Goal: Task Accomplishment & Management: Use online tool/utility

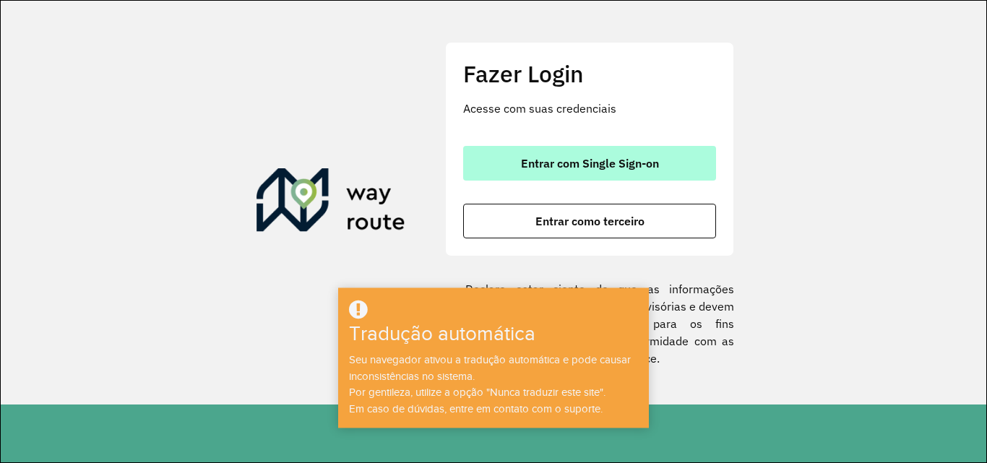
click at [641, 157] on font "Entrar com Single Sign-on" at bounding box center [590, 163] width 138 height 14
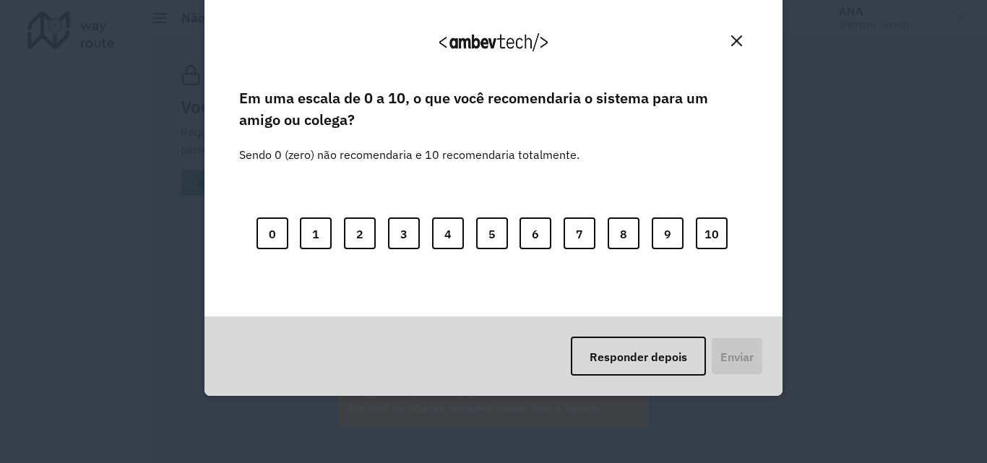
click at [736, 51] on button "Fechar" at bounding box center [736, 41] width 22 height 22
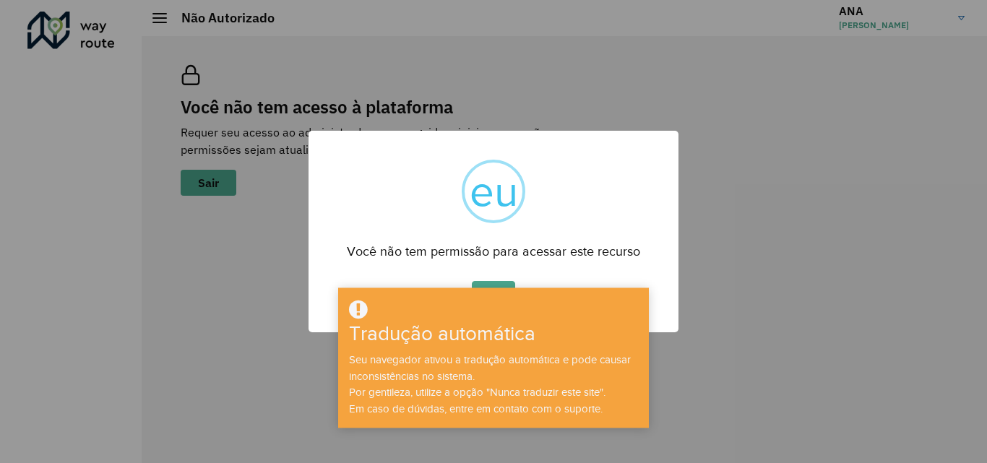
drag, startPoint x: 524, startPoint y: 195, endPoint x: 482, endPoint y: 257, distance: 75.3
click at [482, 257] on div "× eu Você não tem permissão para acessar este recurso OK Não Cancelar" at bounding box center [493, 232] width 370 height 202
click at [506, 289] on div "Tradução automática Seu navegador ativou a tradução automática e pode causar in…" at bounding box center [493, 358] width 311 height 140
click at [505, 282] on button "OK" at bounding box center [493, 297] width 43 height 33
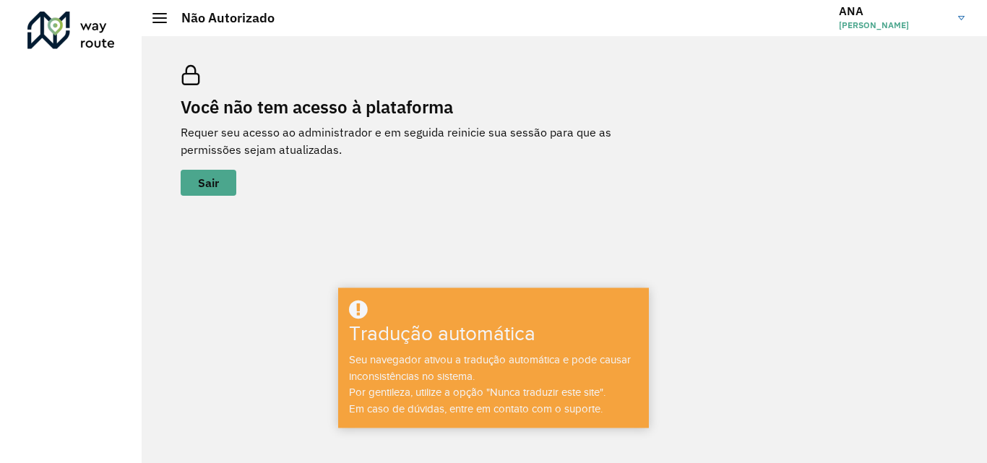
click at [511, 182] on div "Você não tem acesso à plataforma Requer seu acesso ao administrador e em seguid…" at bounding box center [397, 130] width 433 height 131
click at [917, 15] on h3 "ANA" at bounding box center [893, 11] width 108 height 14
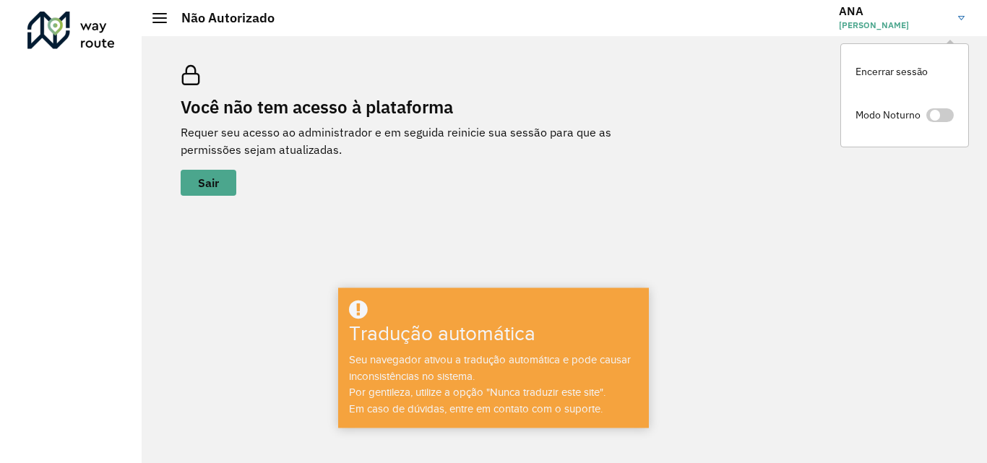
click at [806, 75] on div "Você não tem acesso à plataforma Requer seu acesso ao administrador e em seguid…" at bounding box center [564, 130] width 802 height 165
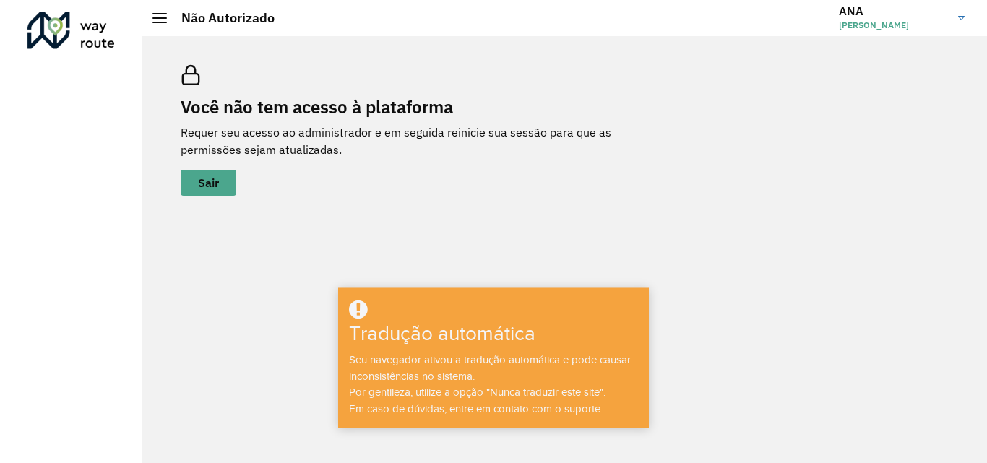
click at [167, 17] on h2 "Não Autorizado" at bounding box center [221, 18] width 108 height 16
click at [161, 15] on div at bounding box center [159, 18] width 14 height 10
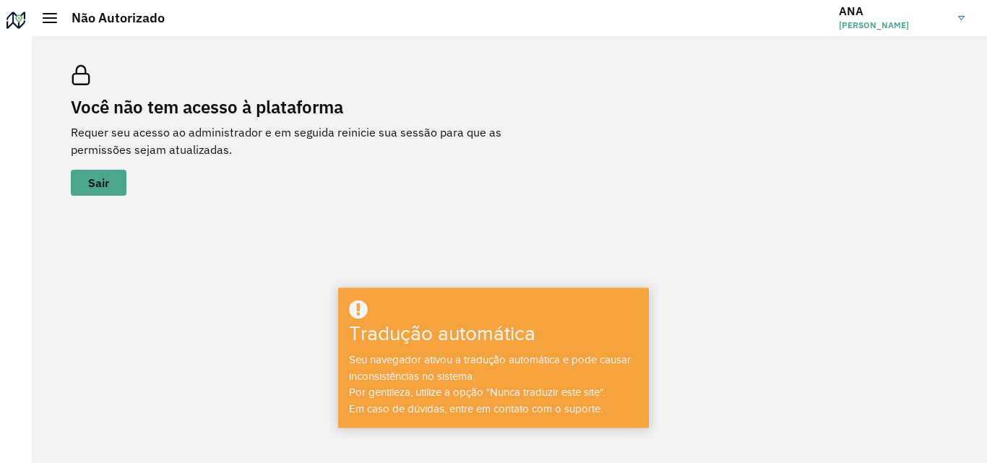
click at [56, 20] on div at bounding box center [50, 18] width 14 height 10
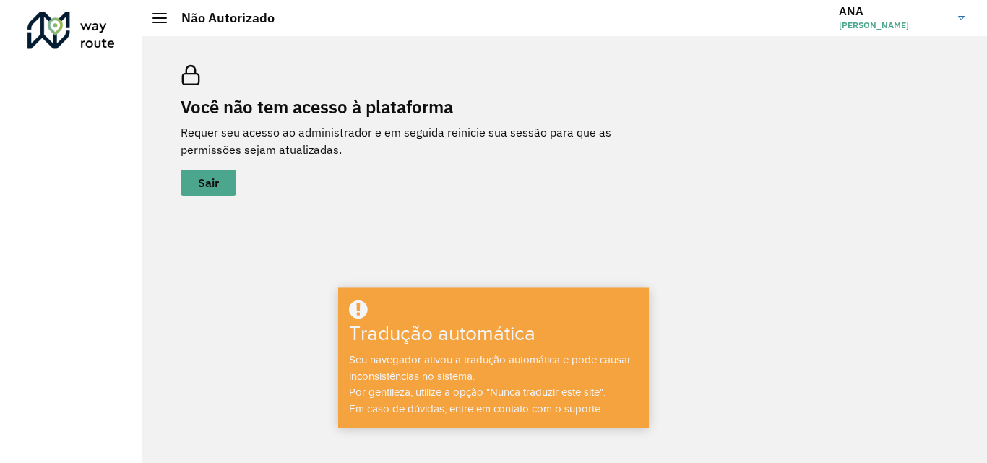
click at [662, 186] on div "Você não tem acesso à plataforma Requer seu acesso ao administrador e em seguid…" at bounding box center [564, 130] width 802 height 165
click at [899, 20] on font "ANA JÚLIA DE OLIVEIRA" at bounding box center [874, 25] width 70 height 11
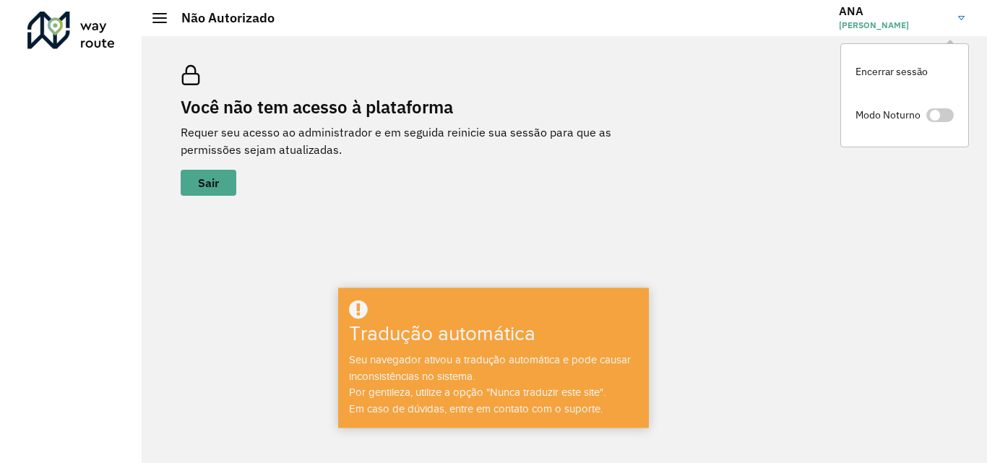
click at [957, 16] on link "ANA ANA JÚLIA DE OLIVEIRA" at bounding box center [907, 18] width 137 height 38
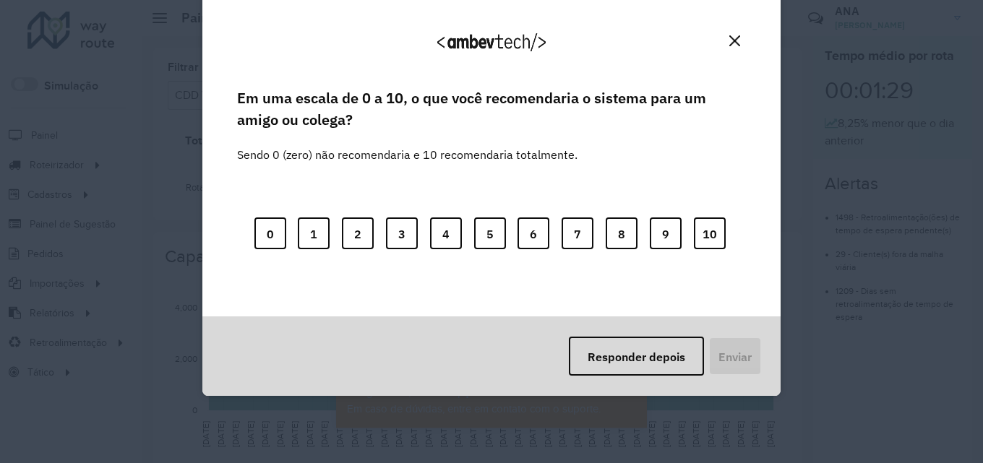
drag, startPoint x: 741, startPoint y: 38, endPoint x: 628, endPoint y: 7, distance: 117.1
click at [738, 38] on button "Fechar" at bounding box center [734, 41] width 22 height 22
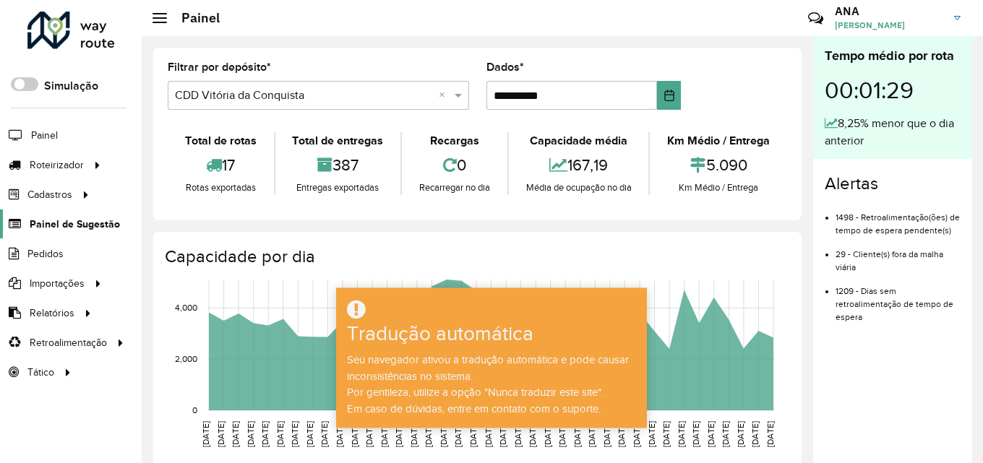
click at [77, 220] on font "Painel de Sugestão" at bounding box center [75, 224] width 90 height 12
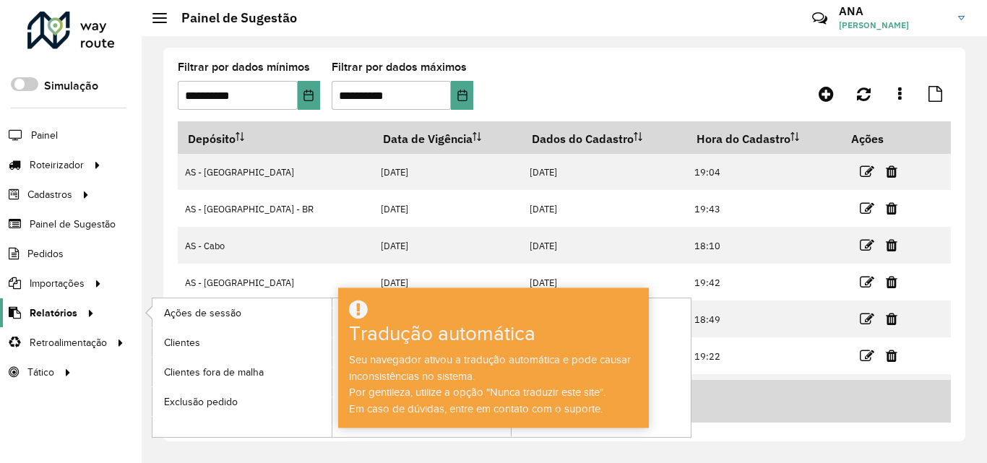
click at [91, 307] on icon at bounding box center [88, 312] width 12 height 22
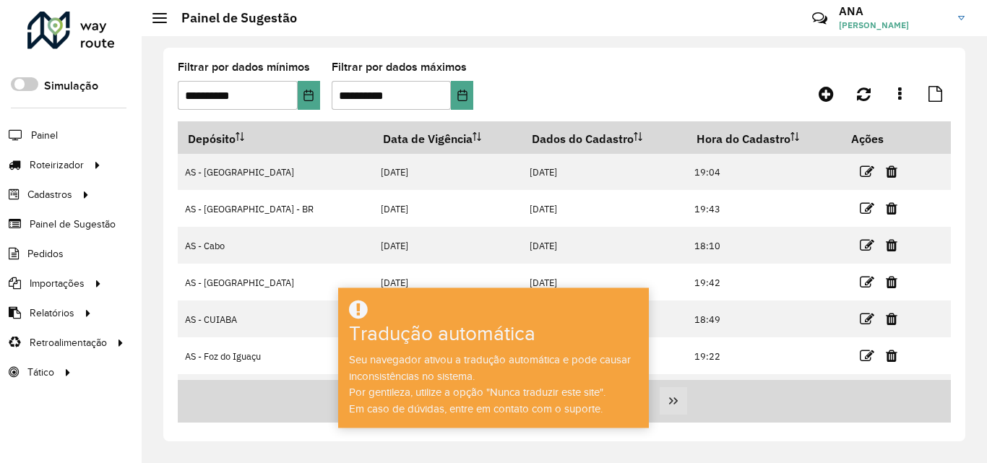
click at [679, 398] on button "Última página" at bounding box center [673, 400] width 27 height 27
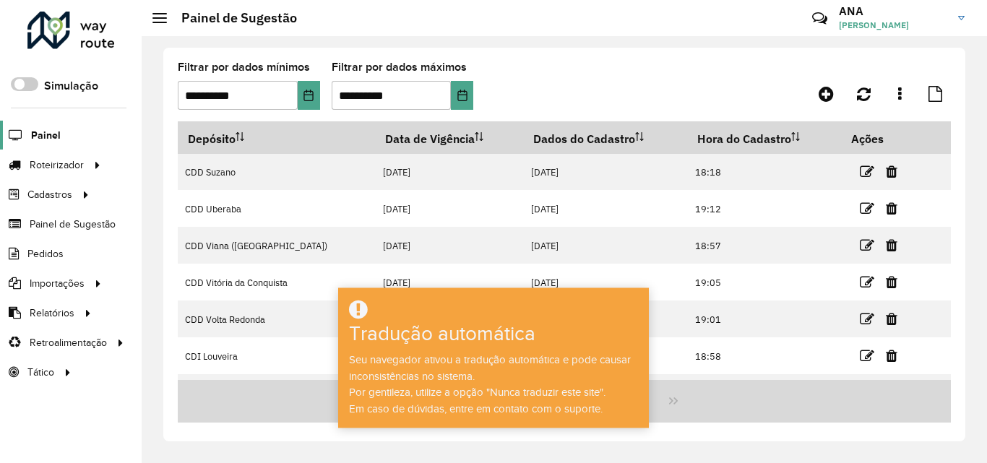
click at [35, 139] on font "Painel" at bounding box center [46, 135] width 30 height 12
click at [201, 157] on span "Entregas" at bounding box center [184, 164] width 41 height 15
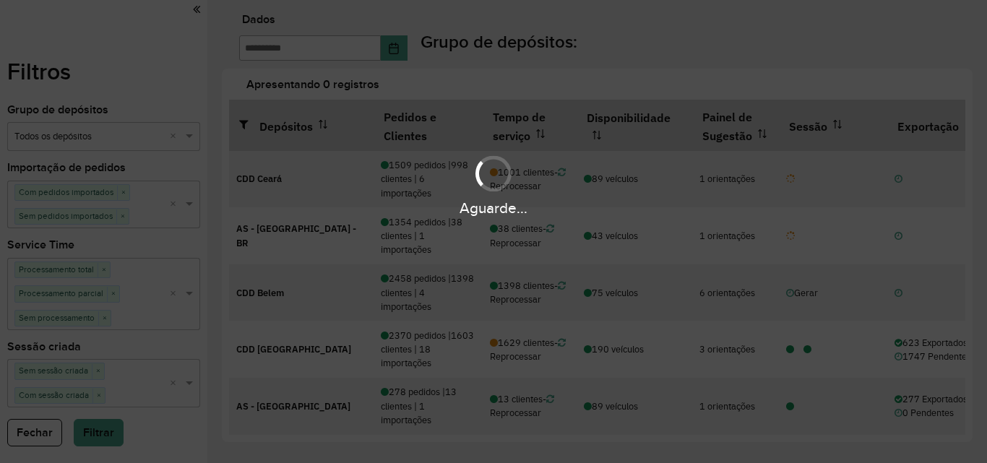
type input "**********"
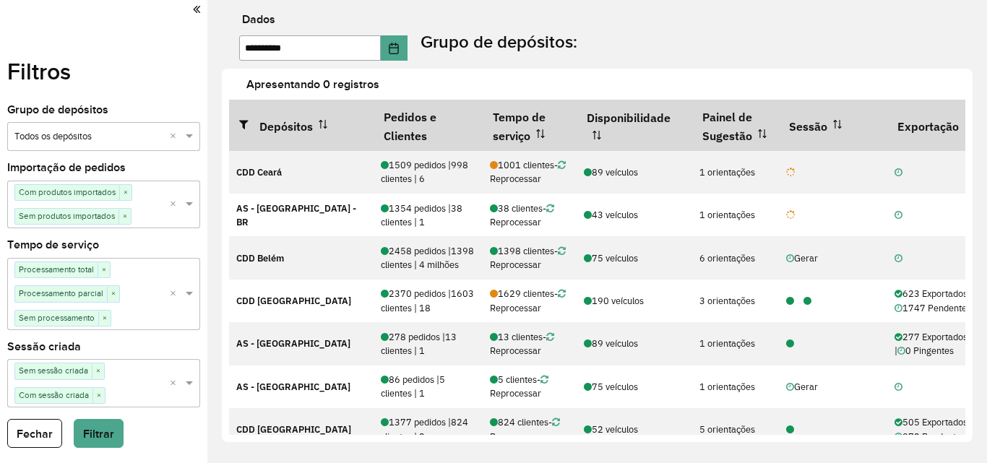
click at [197, 12] on icon at bounding box center [196, 9] width 7 height 13
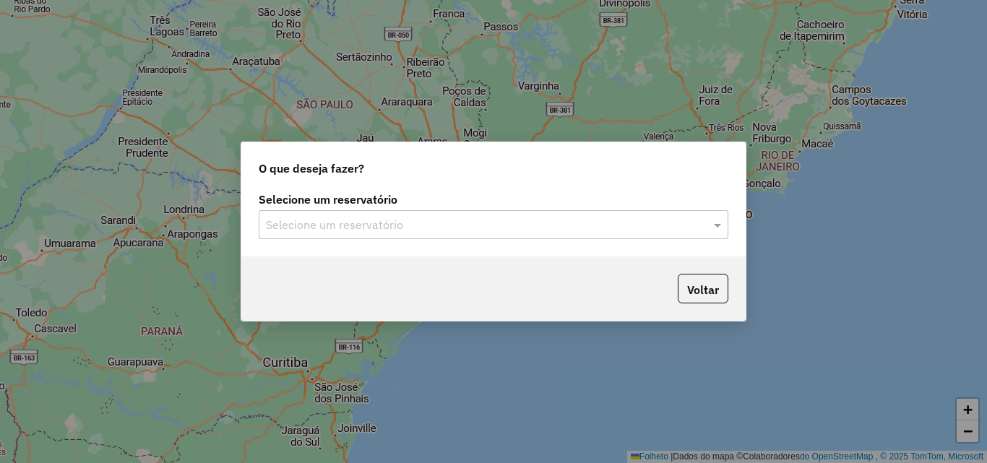
click at [493, 223] on input "text" at bounding box center [479, 225] width 426 height 17
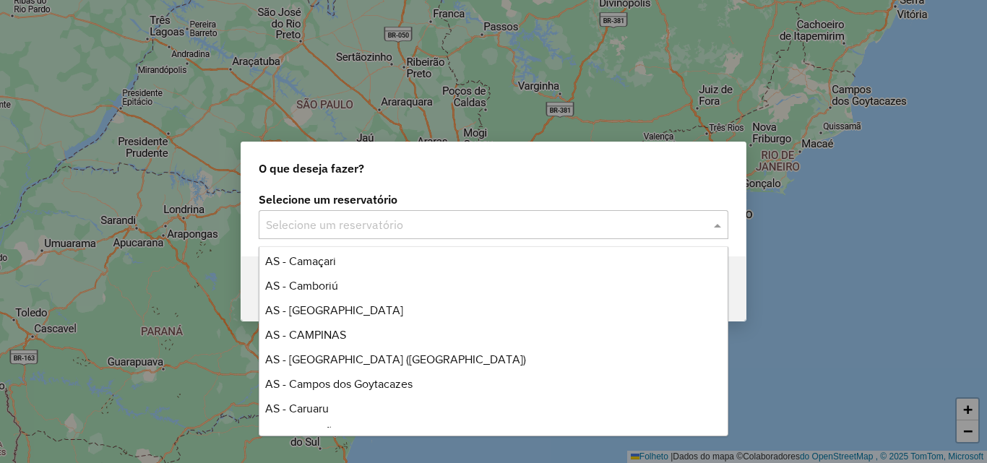
scroll to position [581, 0]
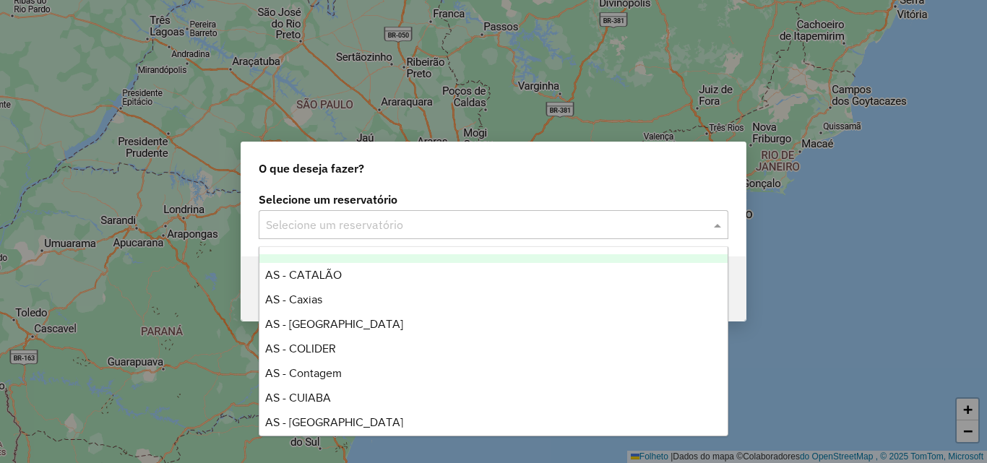
click at [374, 230] on input "text" at bounding box center [479, 225] width 426 height 17
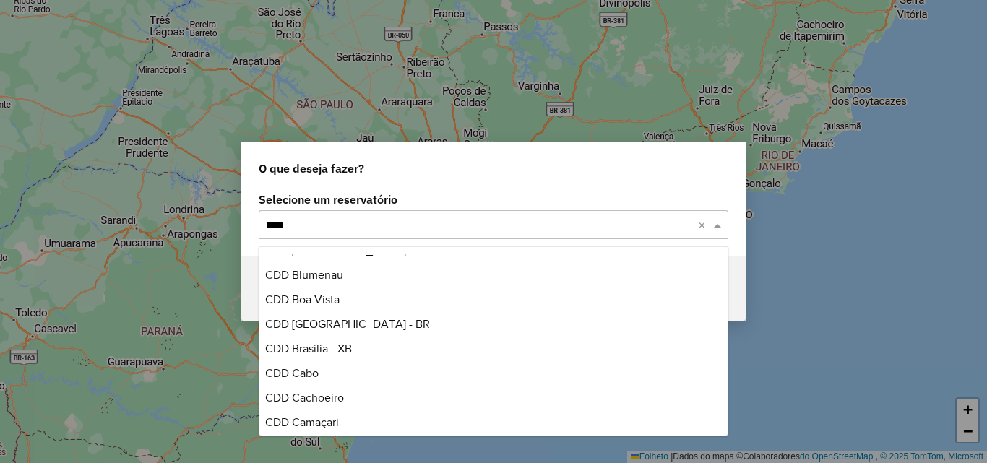
type input "*****"
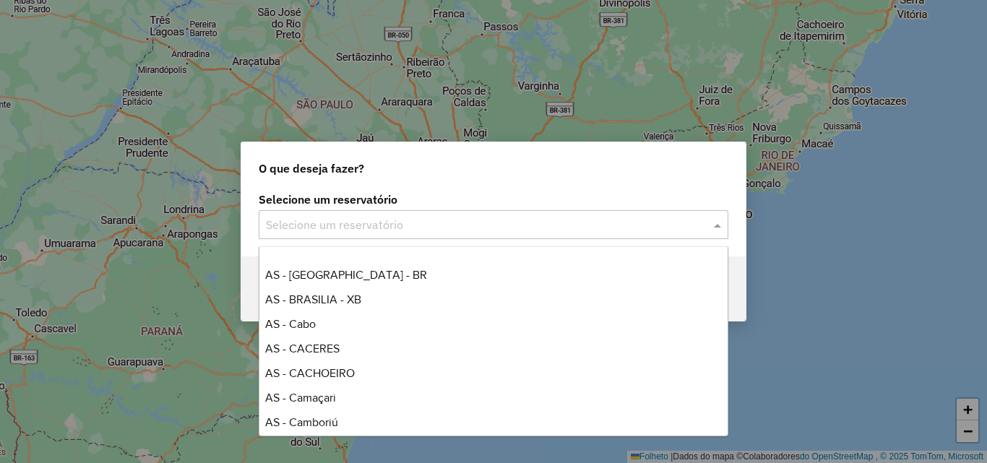
click at [342, 230] on input "text" at bounding box center [479, 225] width 426 height 17
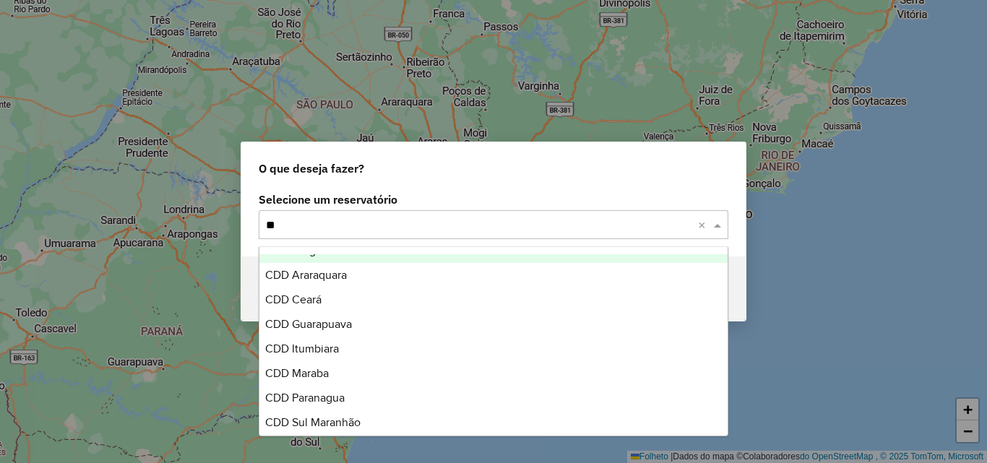
type input "*"
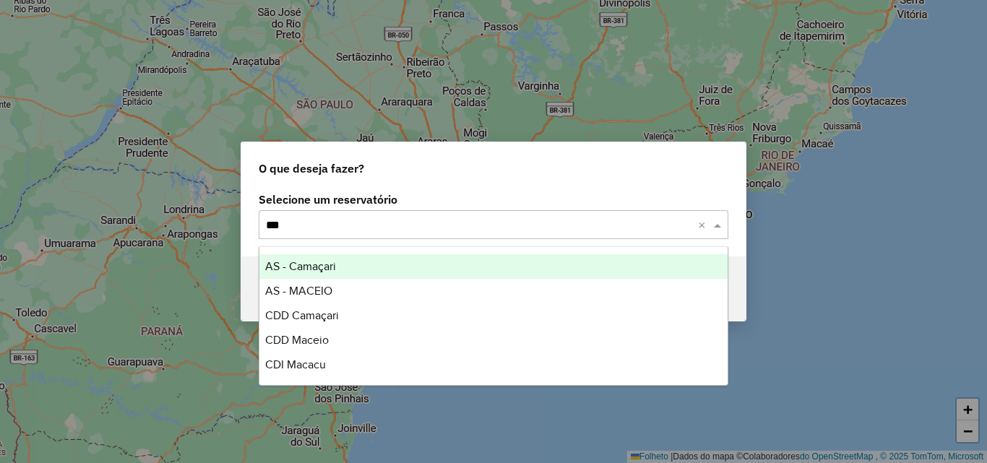
scroll to position [0, 0]
type input "****"
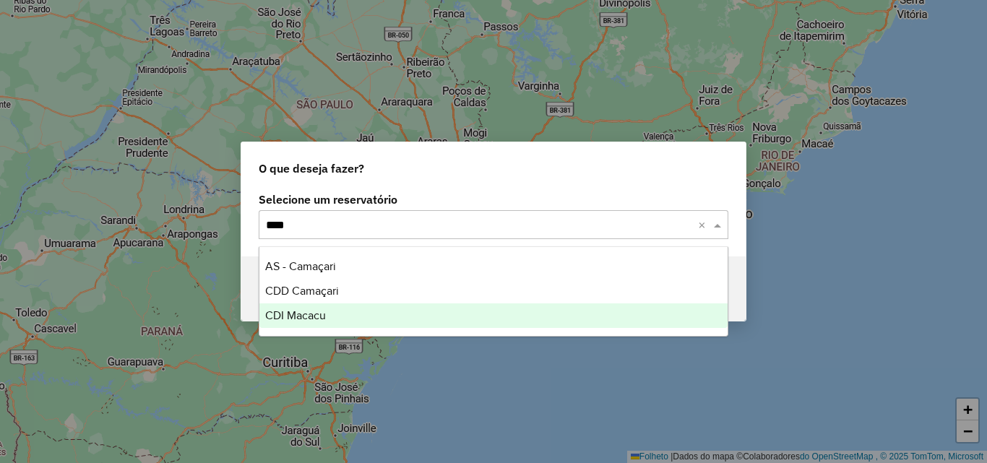
click at [329, 308] on div "CDI Macacu" at bounding box center [493, 315] width 468 height 25
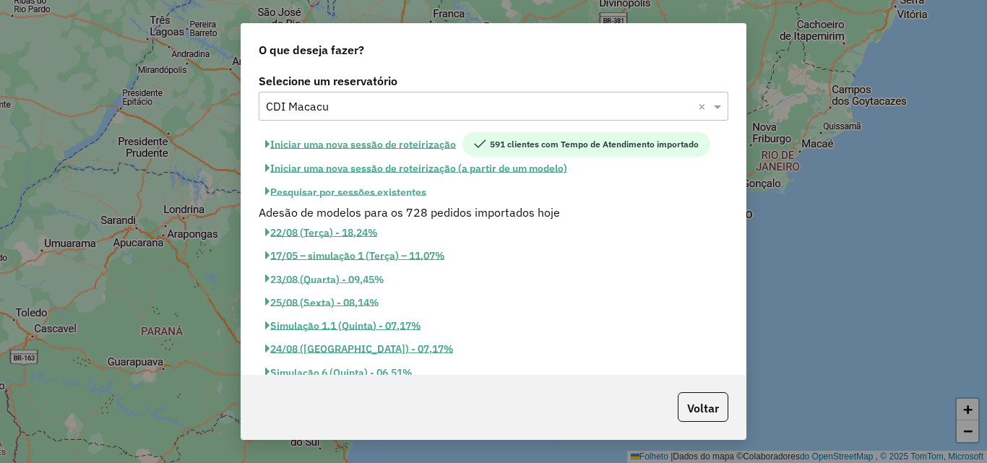
click at [327, 193] on font "Pesquisar por sessões existentes" at bounding box center [348, 192] width 156 height 13
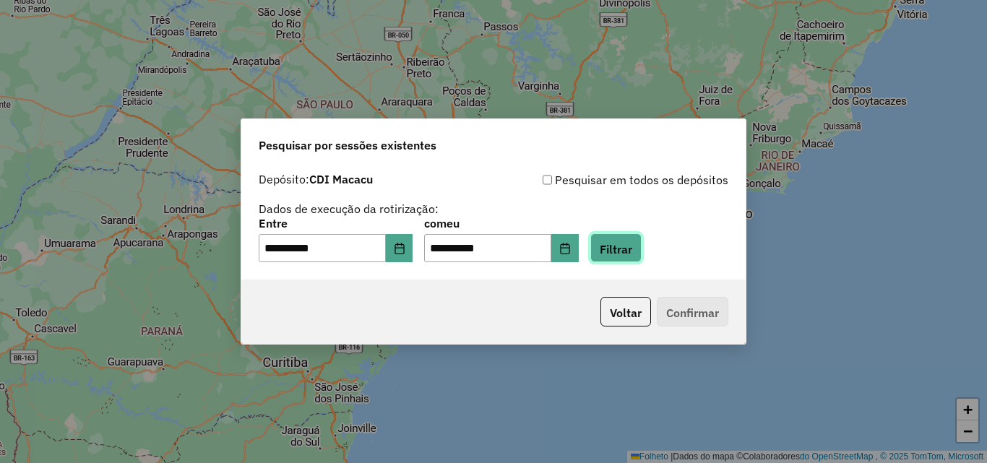
click at [632, 252] on font "Filtrar" at bounding box center [616, 248] width 33 height 14
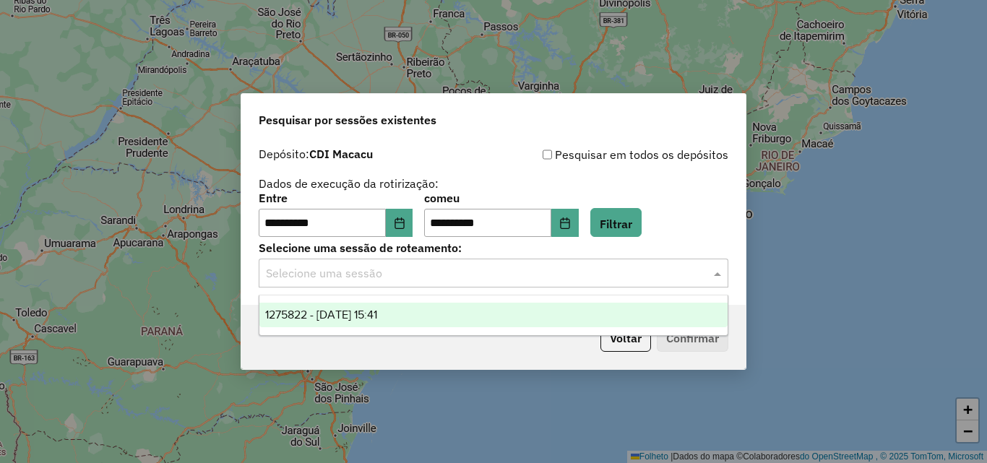
click at [619, 273] on input "text" at bounding box center [479, 273] width 426 height 17
click at [488, 312] on div "1275822 - 15/09/2025 15:41" at bounding box center [493, 315] width 468 height 25
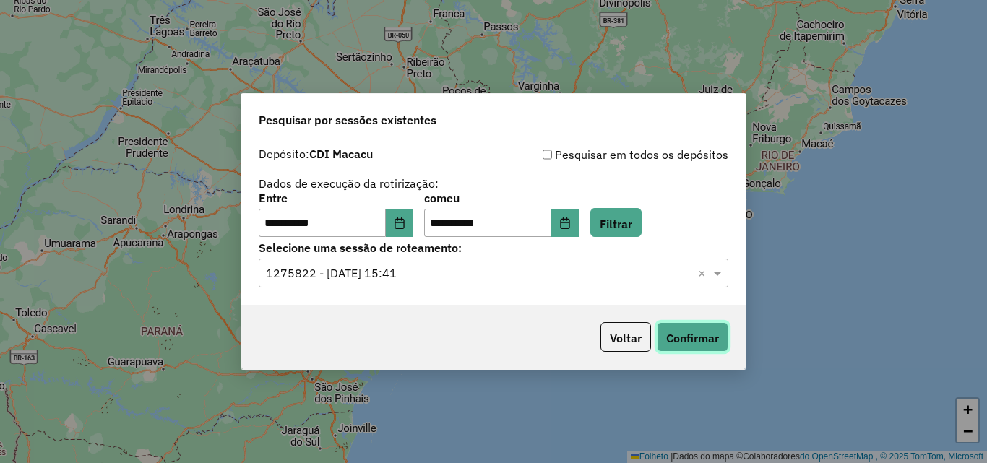
click at [686, 343] on font "Confirmar" at bounding box center [692, 338] width 53 height 14
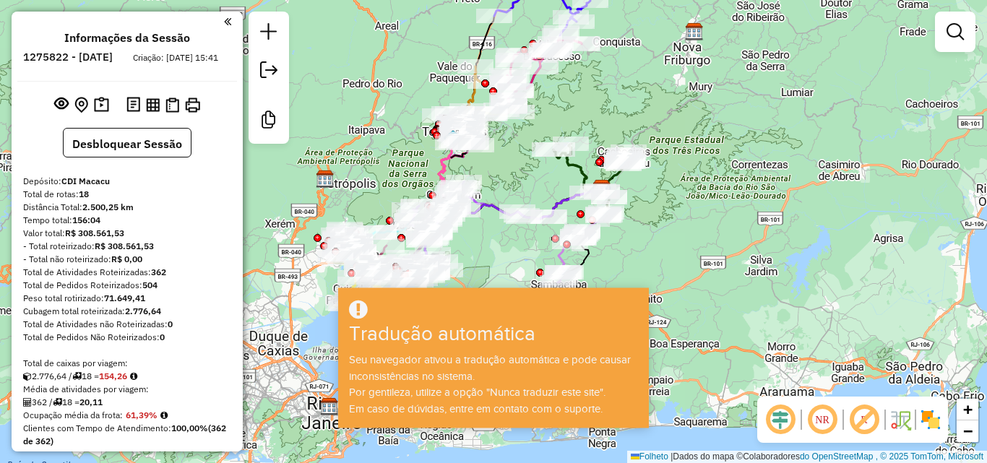
drag, startPoint x: 595, startPoint y: 160, endPoint x: 638, endPoint y: 103, distance: 71.2
click at [638, 103] on div "Janela de atendimento Grau de atendimento Capacidade Transportadoras Veículos C…" at bounding box center [493, 231] width 987 height 463
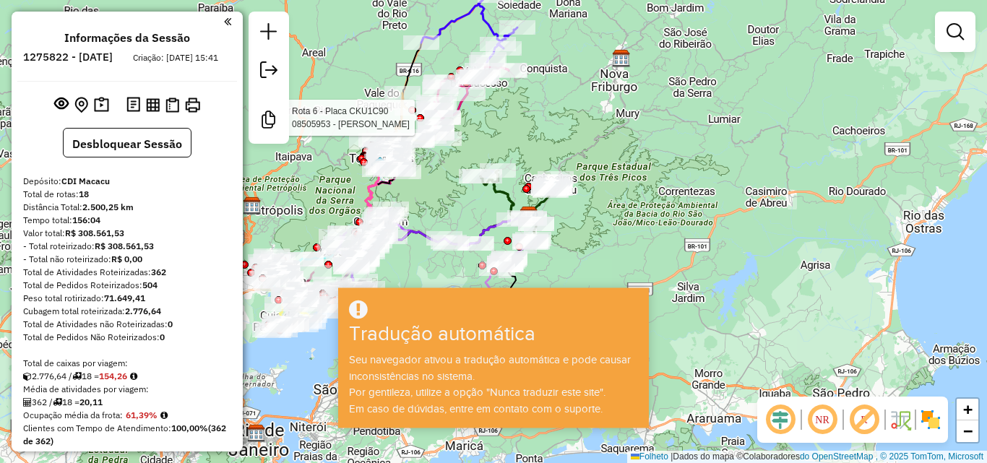
drag, startPoint x: 642, startPoint y: 131, endPoint x: 569, endPoint y: 158, distance: 77.7
click at [569, 158] on div "Rota 6 - Placa CKU1C90 08505953 - [PERSON_NAME] Janela de atendimento Grau de a…" at bounding box center [493, 231] width 987 height 463
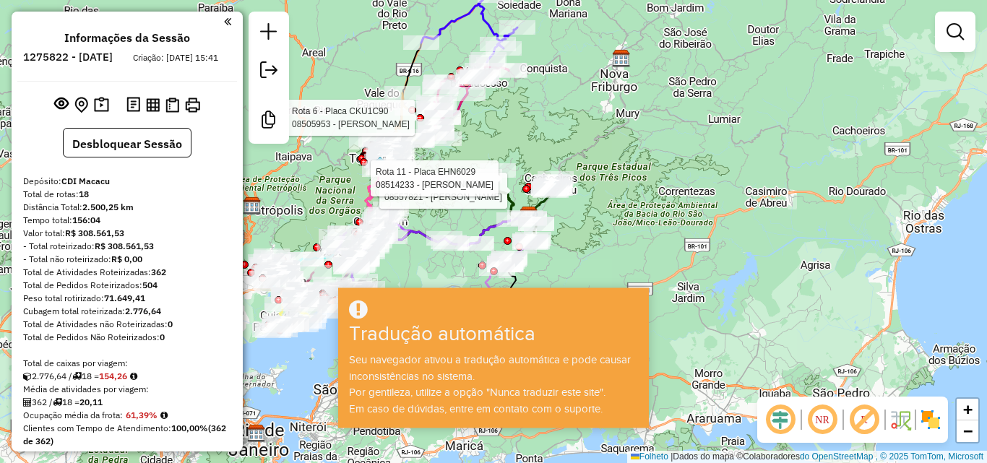
click at [545, 124] on div "Rota 6 - Placa CKU1C90 08505953 - [PERSON_NAME] 11 - Placa EHN6029 08557821 - […" at bounding box center [493, 231] width 987 height 463
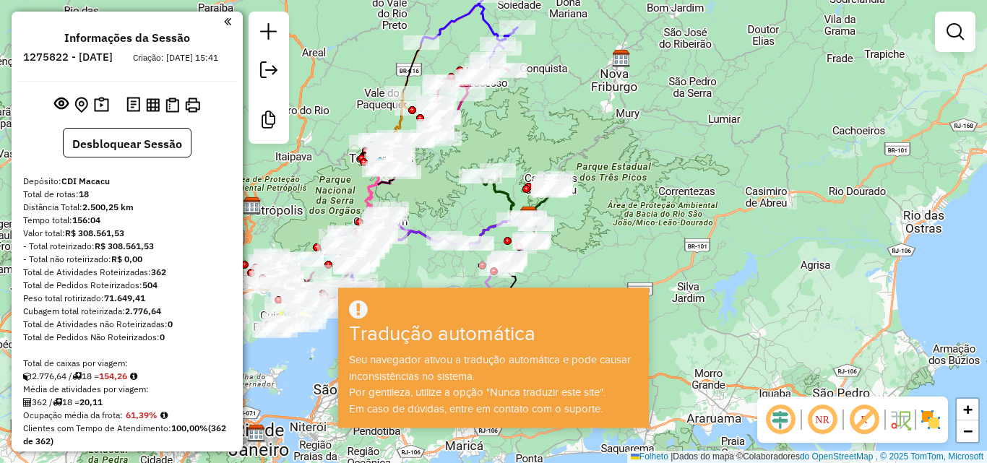
click at [224, 21] on em at bounding box center [227, 21] width 7 height 13
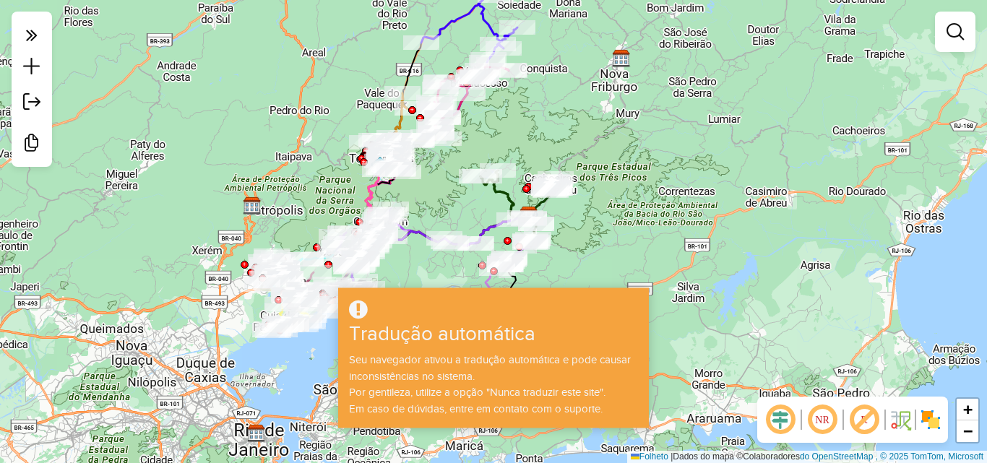
click at [473, 350] on div "Tradução automática" at bounding box center [467, 337] width 255 height 30
click at [554, 400] on div "Seu navegador ativou a tradução automática e pode causar inconsistências no sis…" at bounding box center [493, 384] width 306 height 65
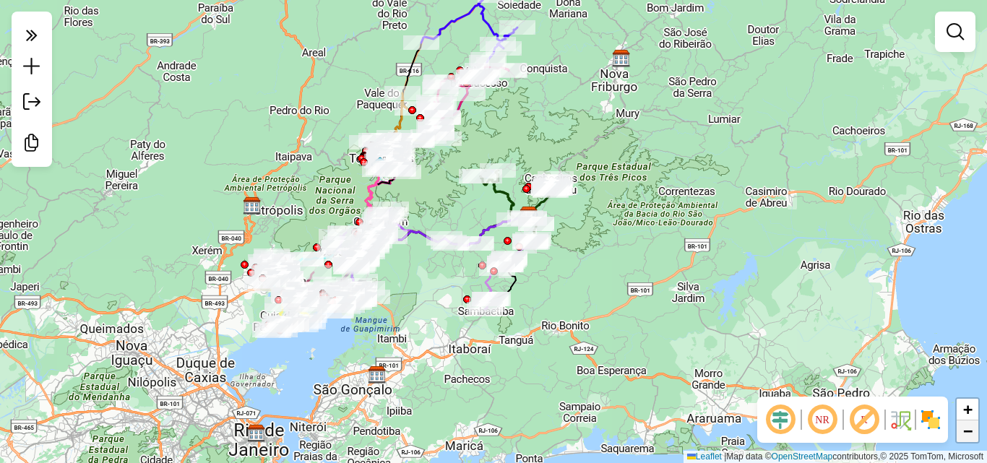
click at [968, 425] on span "−" at bounding box center [967, 431] width 9 height 18
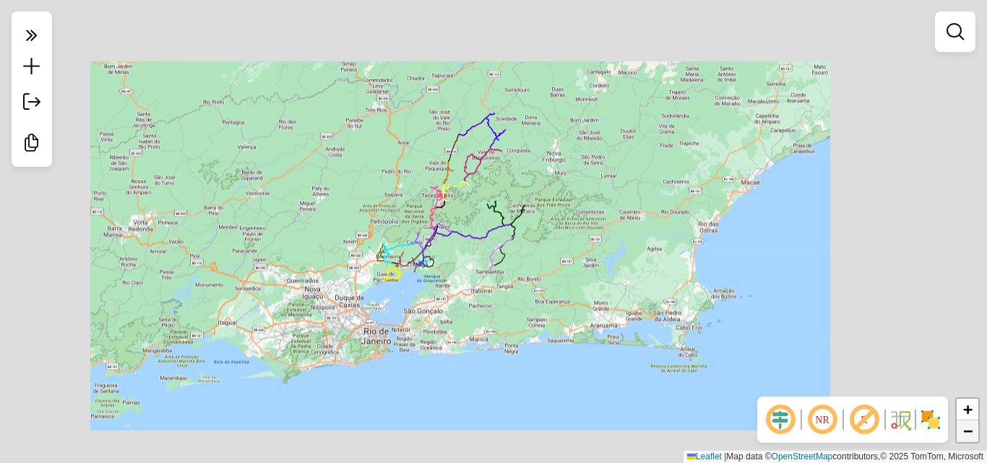
click at [968, 425] on span "−" at bounding box center [967, 431] width 9 height 18
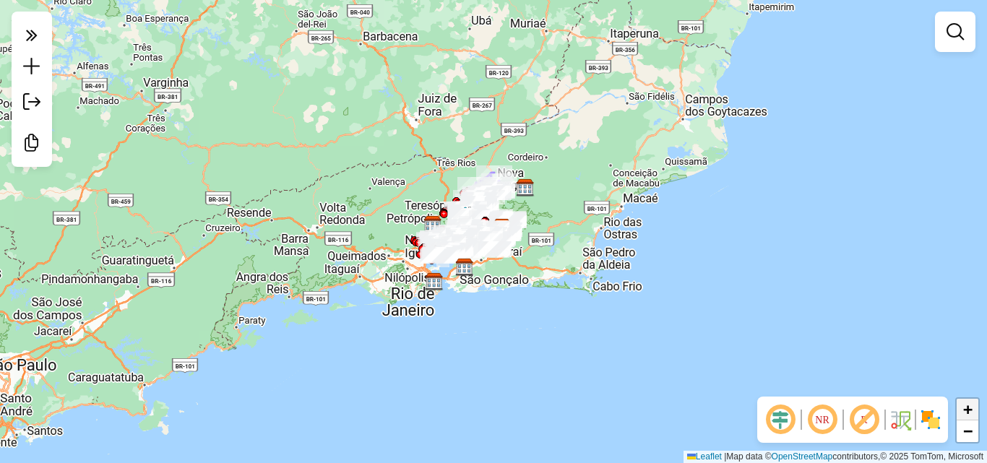
click at [964, 402] on span "+" at bounding box center [967, 409] width 9 height 18
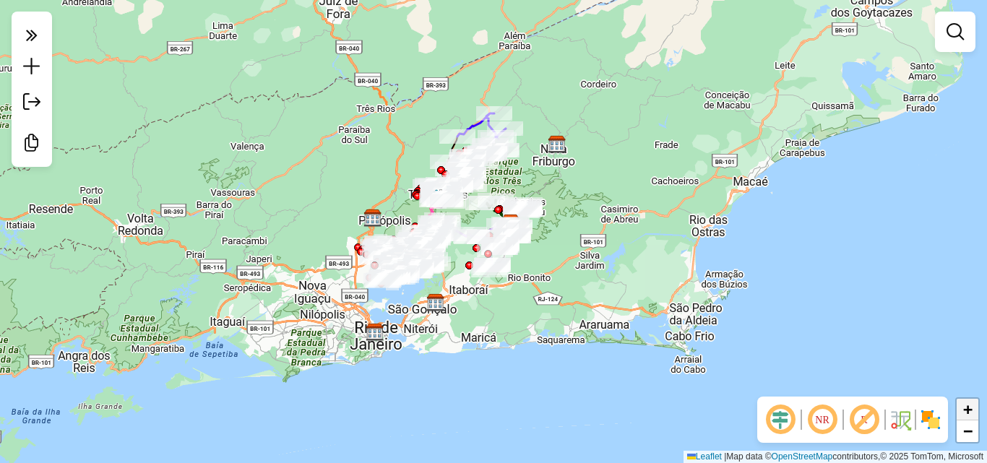
click at [967, 413] on span "+" at bounding box center [967, 409] width 9 height 18
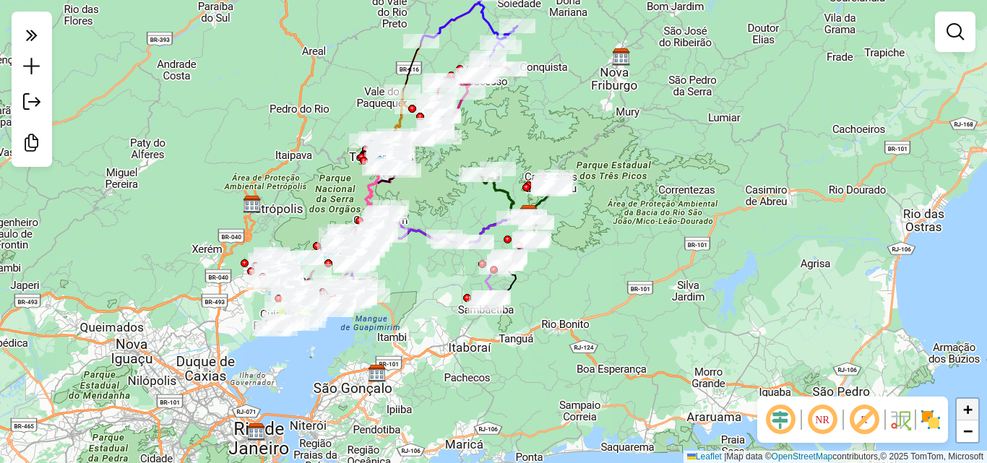
click at [967, 413] on span "+" at bounding box center [967, 409] width 9 height 18
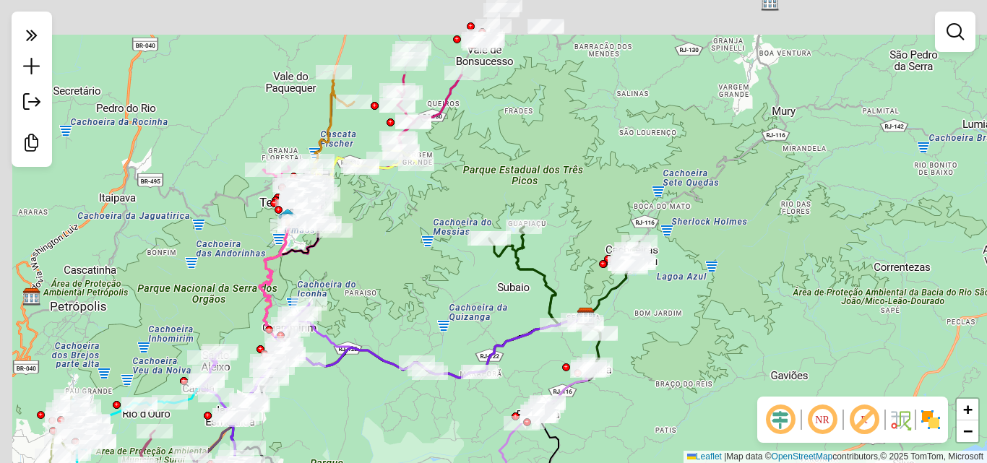
drag, startPoint x: 444, startPoint y: 203, endPoint x: 482, endPoint y: 319, distance: 122.5
click at [482, 319] on div "Janela de atendimento Grade de atendimento Capacidade Transportadoras Veículos …" at bounding box center [493, 231] width 987 height 463
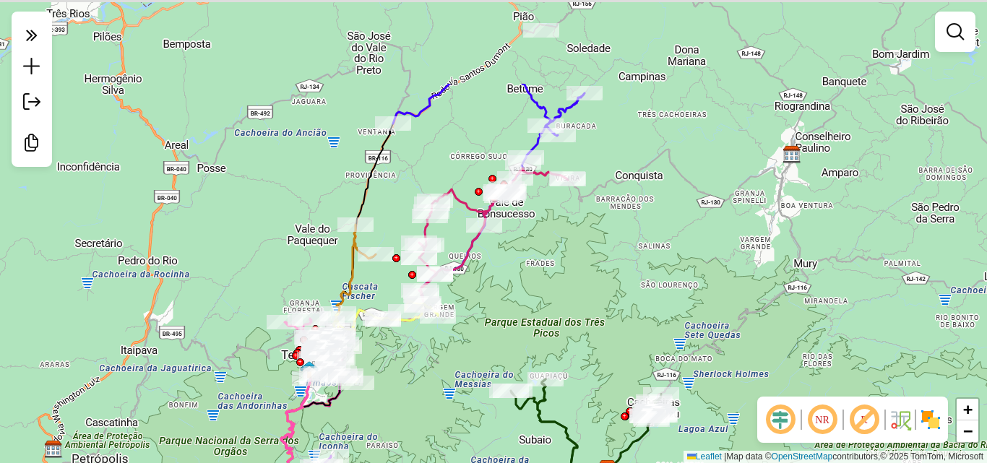
drag, startPoint x: 496, startPoint y: 160, endPoint x: 501, endPoint y: 290, distance: 130.1
click at [501, 290] on div "Janela de atendimento Grade de atendimento Capacidade Transportadoras Veículos …" at bounding box center [493, 231] width 987 height 463
click at [967, 413] on span "+" at bounding box center [967, 409] width 9 height 18
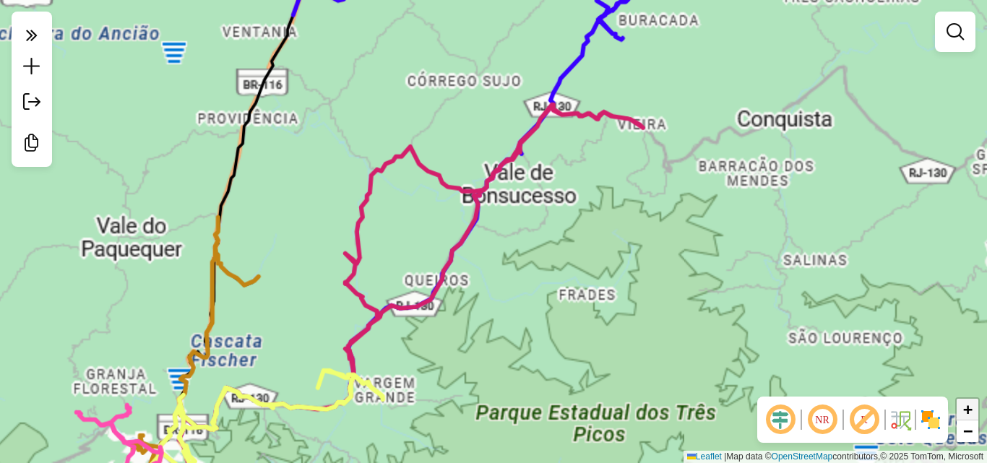
click at [967, 413] on span "+" at bounding box center [967, 409] width 9 height 18
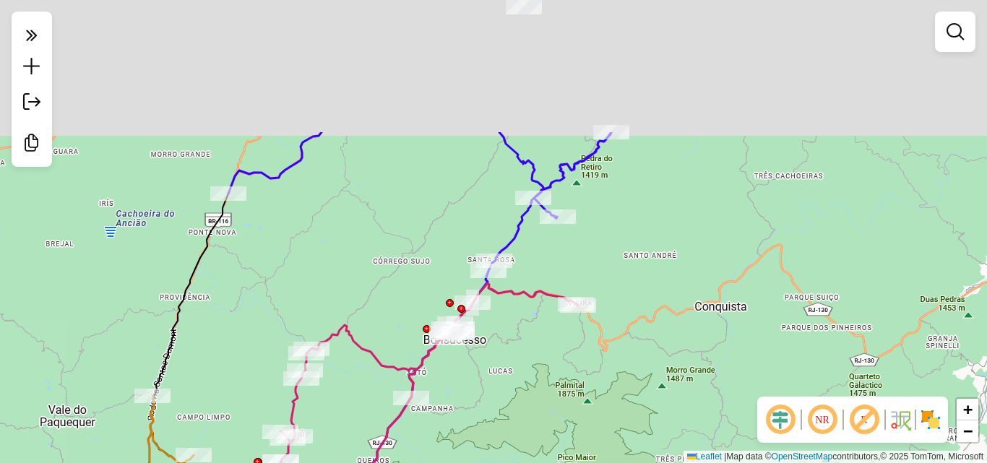
drag, startPoint x: 603, startPoint y: 191, endPoint x: 538, endPoint y: 370, distance: 189.7
click at [538, 370] on div "Janela de atendimento Grade de atendimento Capacidade Transportadoras Veículos …" at bounding box center [493, 231] width 987 height 463
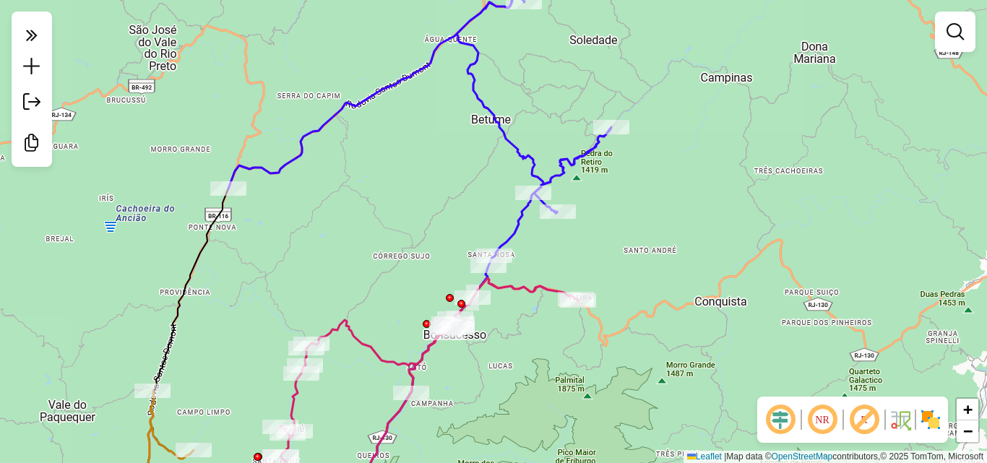
drag, startPoint x: 541, startPoint y: 368, endPoint x: 552, endPoint y: 222, distance: 147.1
click at [552, 222] on div "Janela de atendimento Grade de atendimento Capacidade Transportadoras Veículos …" at bounding box center [493, 231] width 987 height 463
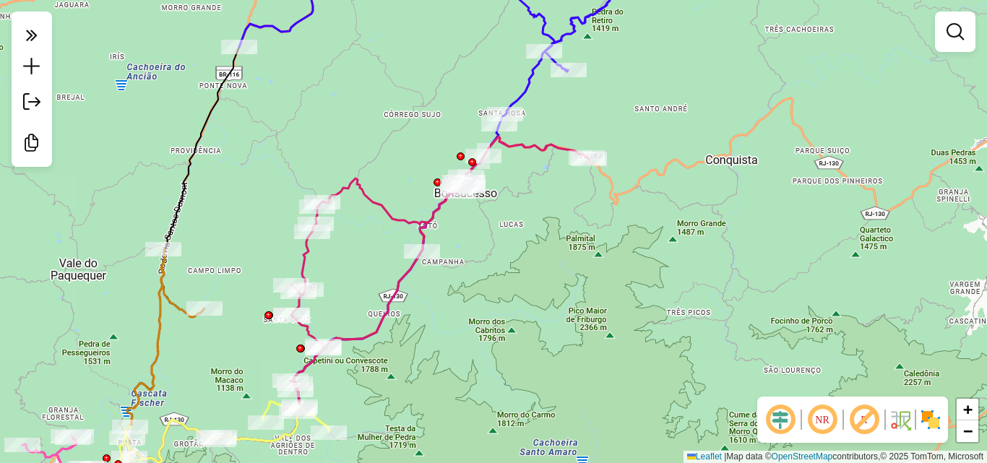
drag, startPoint x: 542, startPoint y: 334, endPoint x: 585, endPoint y: 247, distance: 96.9
click at [585, 229] on div "Janela de atendimento Grade de atendimento Capacidade Transportadoras Veículos …" at bounding box center [493, 231] width 987 height 463
